Goal: Task Accomplishment & Management: Use online tool/utility

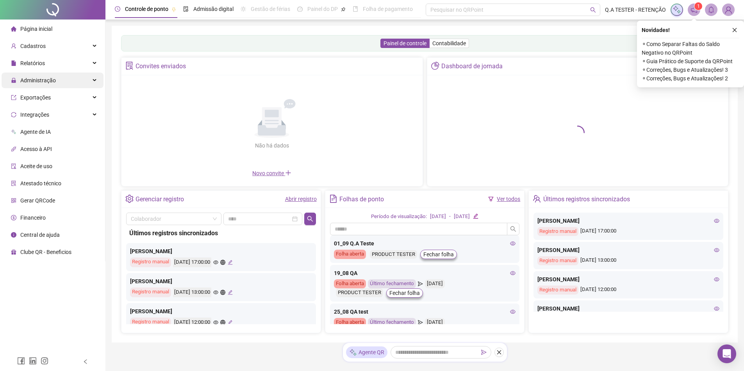
click at [12, 76] on span "Administração" at bounding box center [33, 81] width 45 height 16
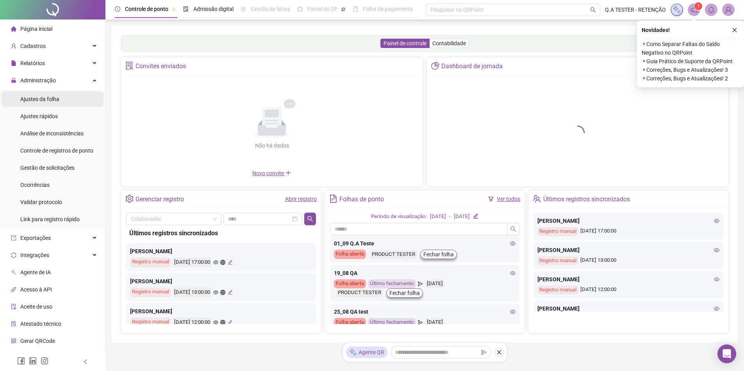
click at [29, 103] on div "Ajustes da folha" at bounding box center [39, 99] width 39 height 16
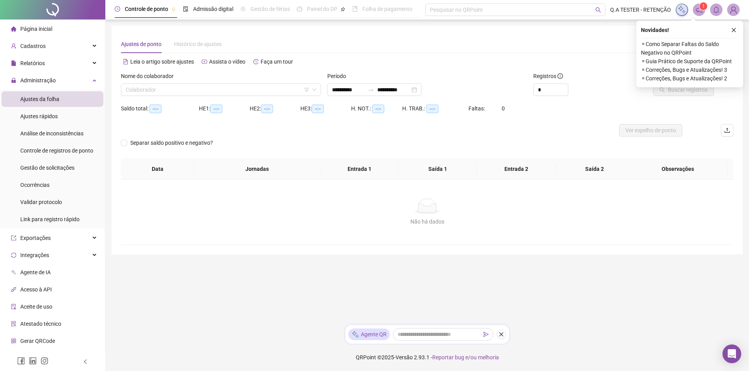
type input "**********"
click at [50, 67] on div "Relatórios" at bounding box center [53, 63] width 102 height 16
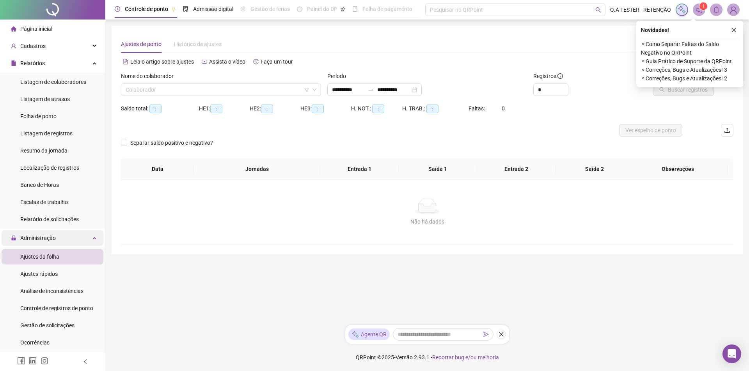
click at [93, 237] on icon at bounding box center [95, 237] width 4 height 0
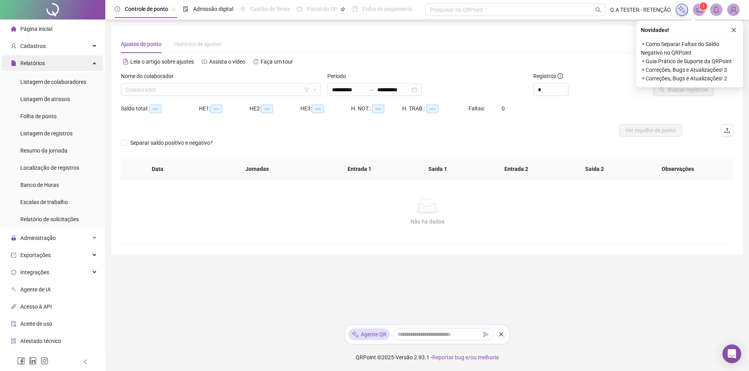
click at [72, 64] on div "Relatórios" at bounding box center [53, 63] width 102 height 16
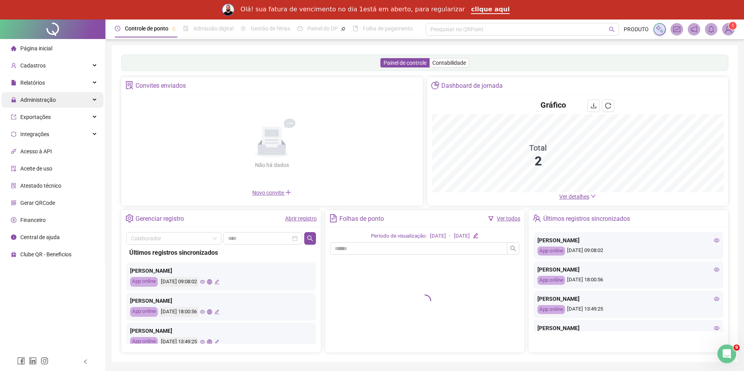
click at [69, 104] on div "Administração" at bounding box center [53, 100] width 102 height 16
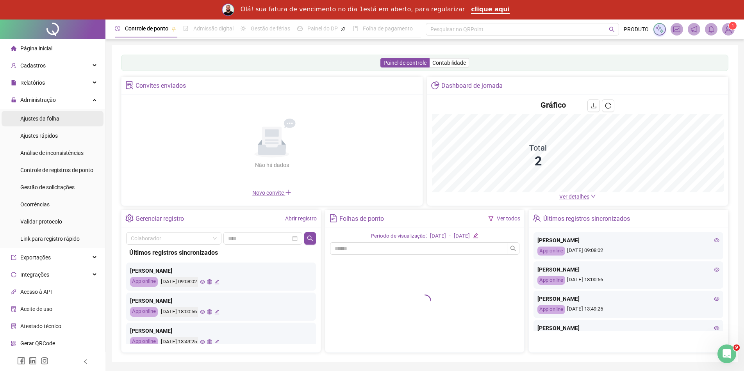
click at [64, 124] on li "Ajustes da folha" at bounding box center [53, 119] width 102 height 16
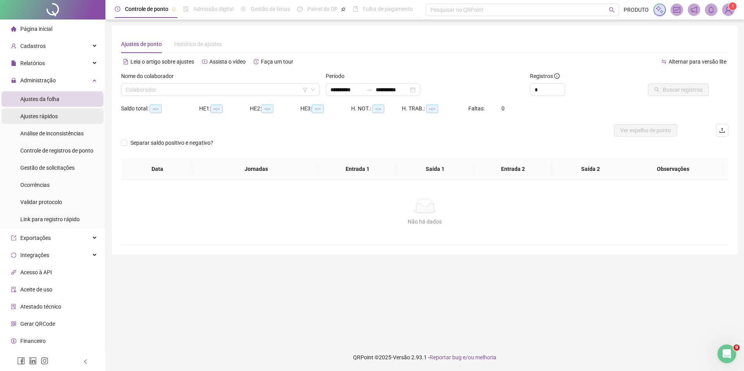
type input "**********"
click at [73, 76] on div "Administração" at bounding box center [53, 81] width 102 height 16
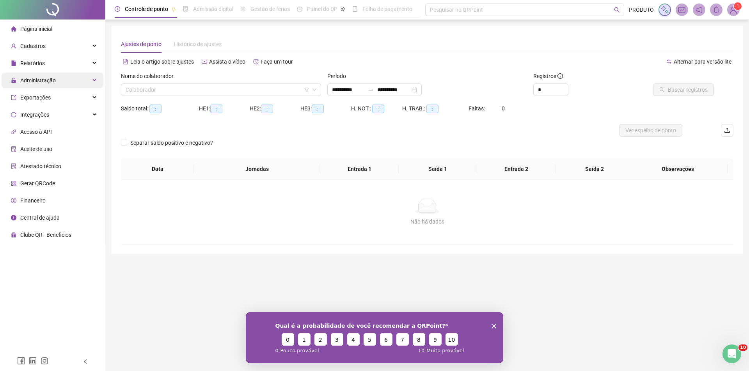
click at [61, 82] on div "Administração" at bounding box center [53, 81] width 102 height 16
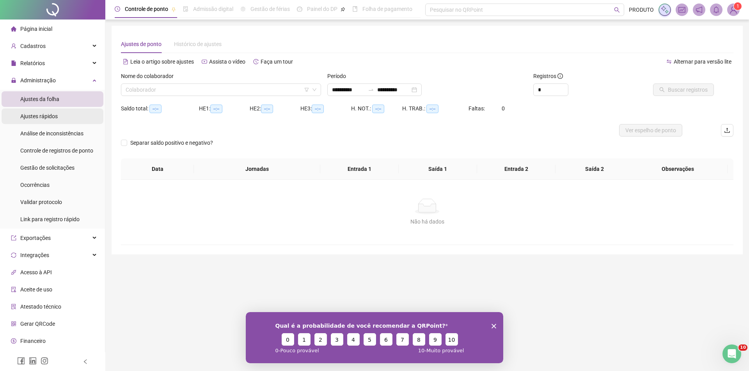
click at [57, 114] on li "Ajustes rápidos" at bounding box center [53, 117] width 102 height 16
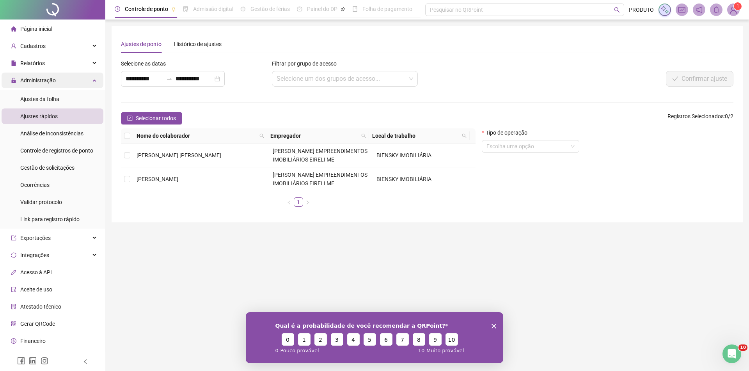
click at [71, 80] on div "Administração" at bounding box center [53, 81] width 102 height 16
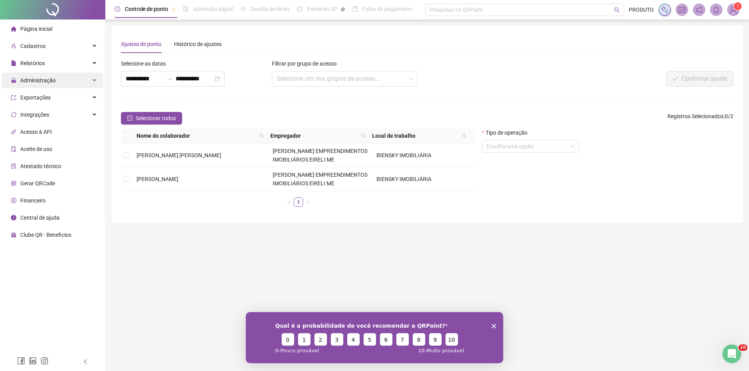
click at [66, 87] on div "Administração" at bounding box center [53, 81] width 102 height 16
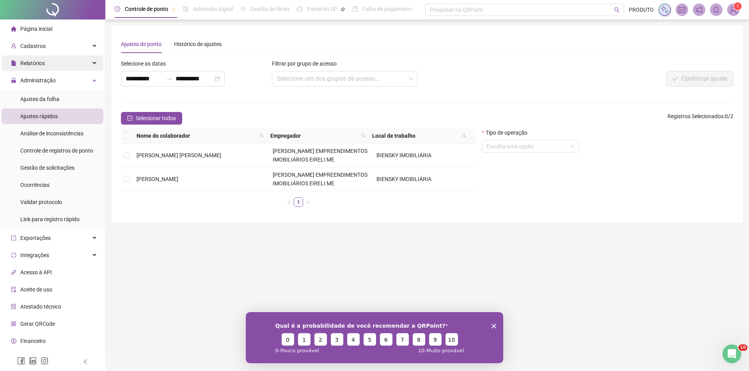
click at [61, 62] on div "Relatórios" at bounding box center [53, 63] width 102 height 16
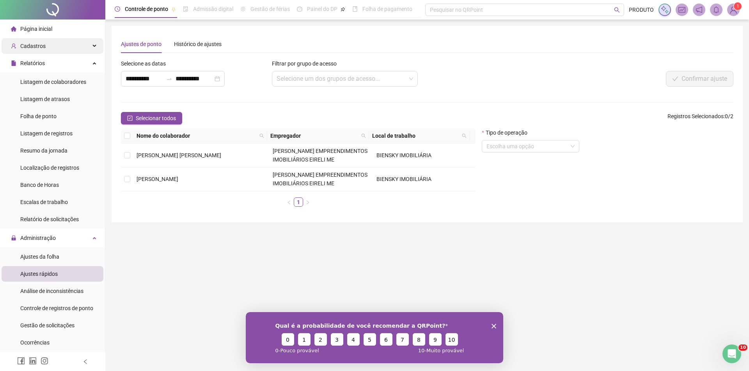
click at [65, 46] on div "Cadastros" at bounding box center [53, 46] width 102 height 16
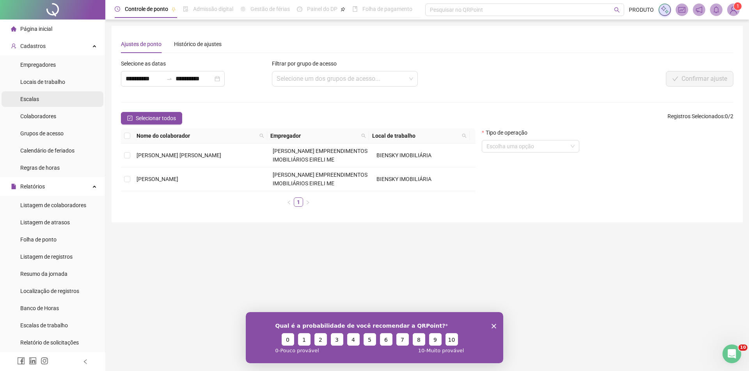
click at [50, 98] on li "Escalas" at bounding box center [53, 99] width 102 height 16
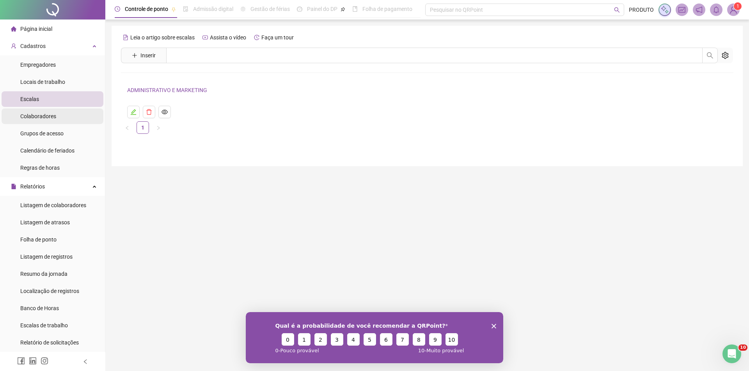
click at [54, 115] on span "Colaboradores" at bounding box center [38, 116] width 36 height 6
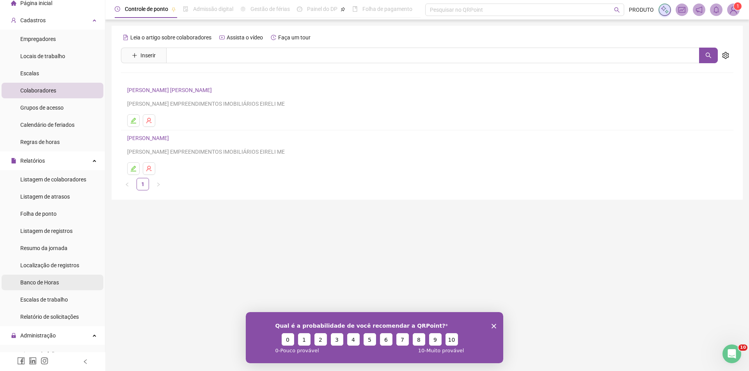
scroll to position [156, 0]
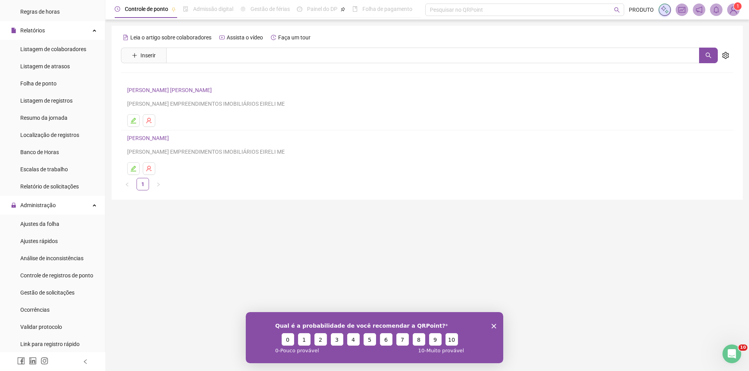
click at [493, 326] on polygon "Encerrar pesquisa" at bounding box center [494, 326] width 5 height 5
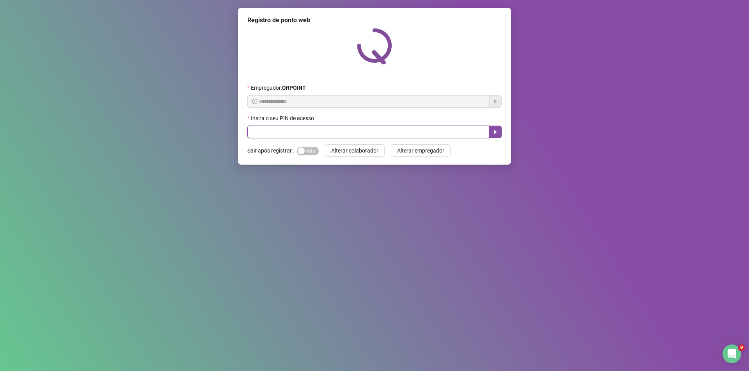
click at [357, 135] on input "text" at bounding box center [368, 132] width 242 height 12
type input "*****"
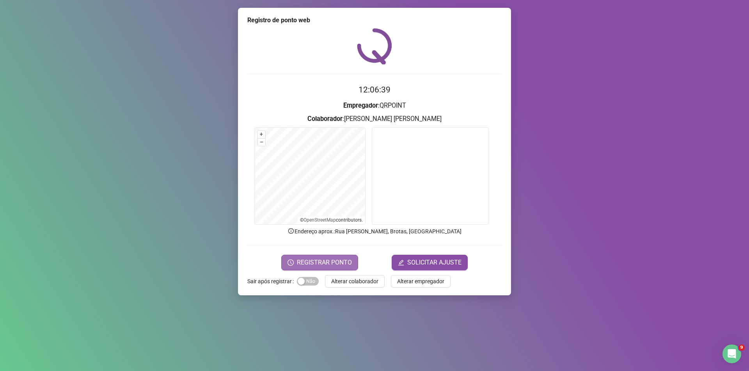
click at [341, 258] on span "REGISTRAR PONTO" at bounding box center [324, 262] width 55 height 9
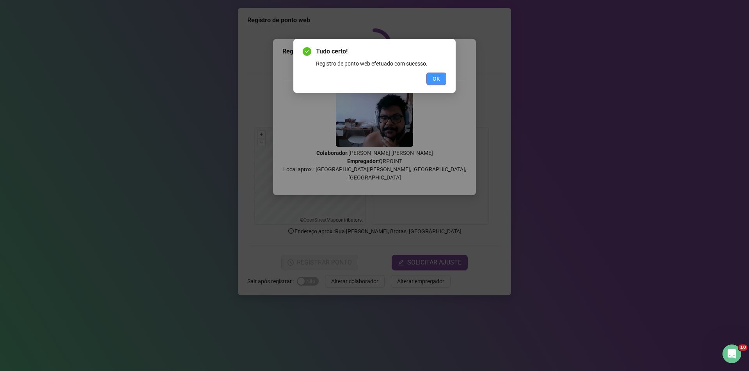
click at [432, 82] on button "OK" at bounding box center [437, 79] width 20 height 12
